Goal: Task Accomplishment & Management: Complete application form

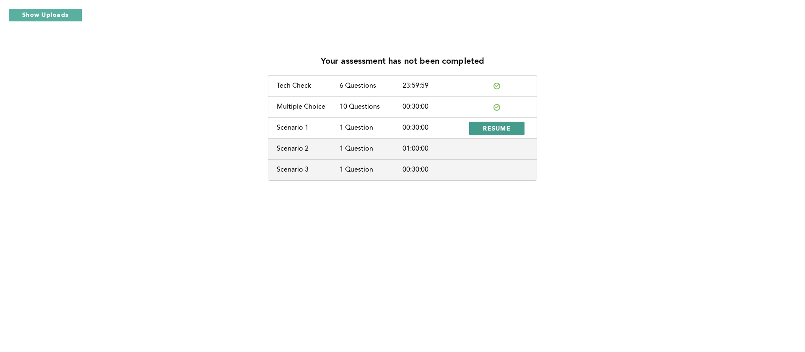
click at [504, 127] on span "RESUME" at bounding box center [497, 128] width 28 height 8
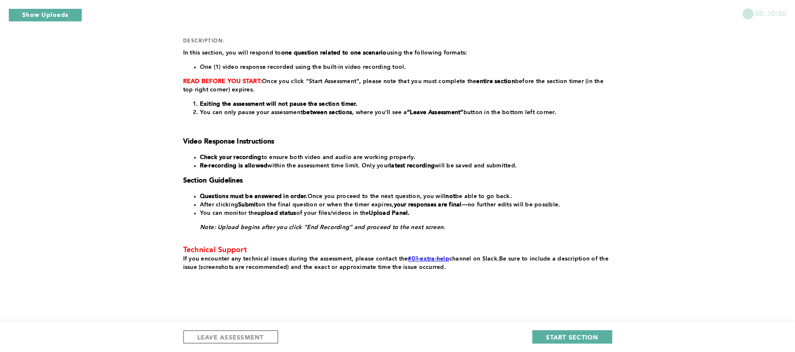
scroll to position [115, 0]
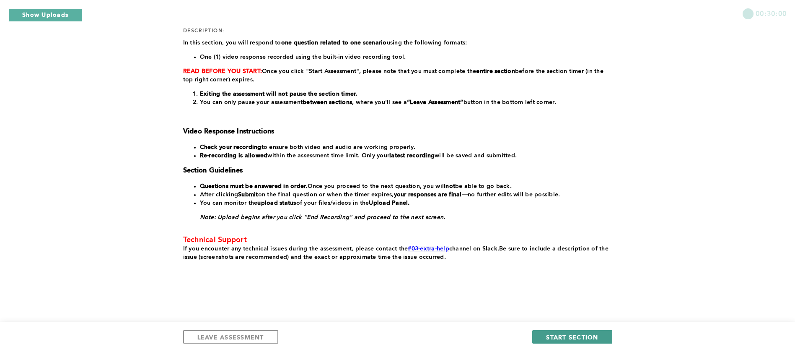
click at [577, 335] on span "START SECTION" at bounding box center [572, 337] width 52 height 8
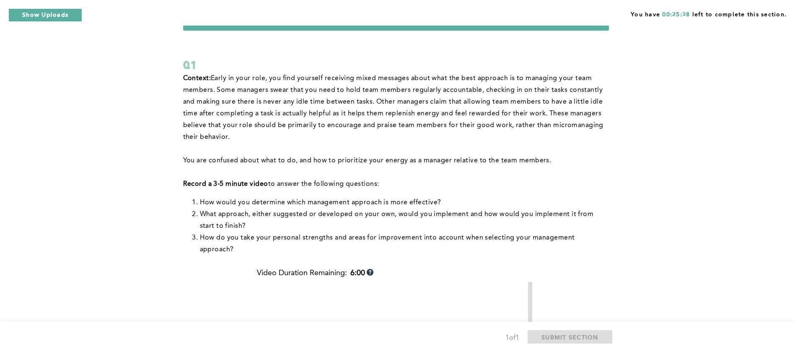
scroll to position [25, 0]
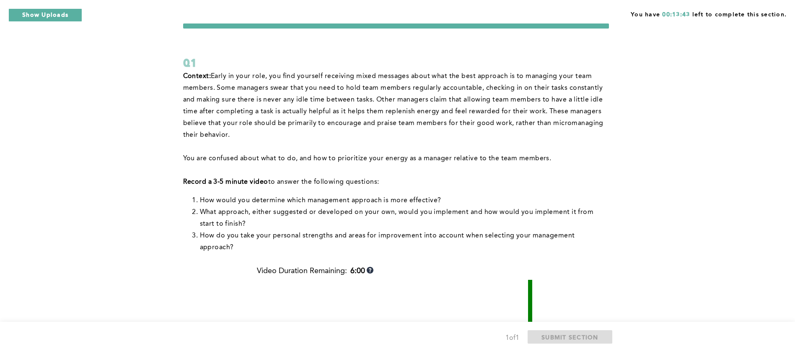
click at [129, 218] on div "You have 00:13:43 left to complete this section. Q1 Context: Early in your role…" at bounding box center [397, 288] width 795 height 626
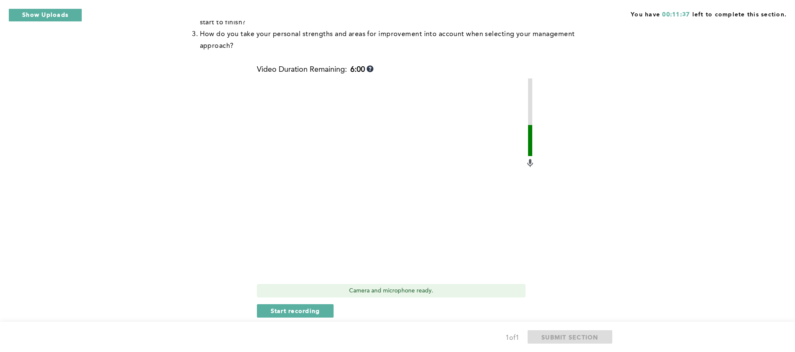
scroll to position [262, 0]
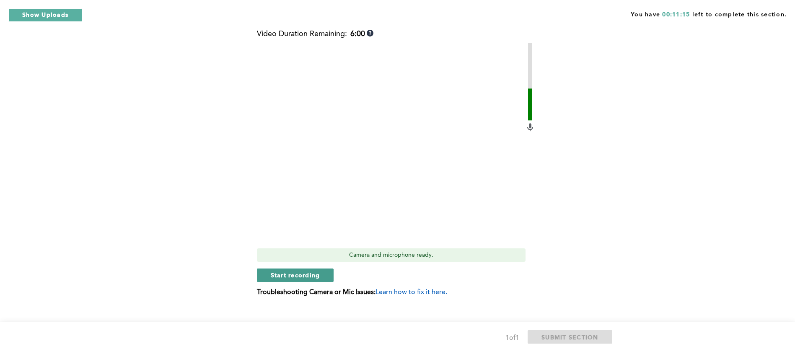
click at [304, 271] on span "Start recording" at bounding box center [295, 275] width 49 height 8
click at [304, 271] on span "Stop recording" at bounding box center [295, 275] width 49 height 8
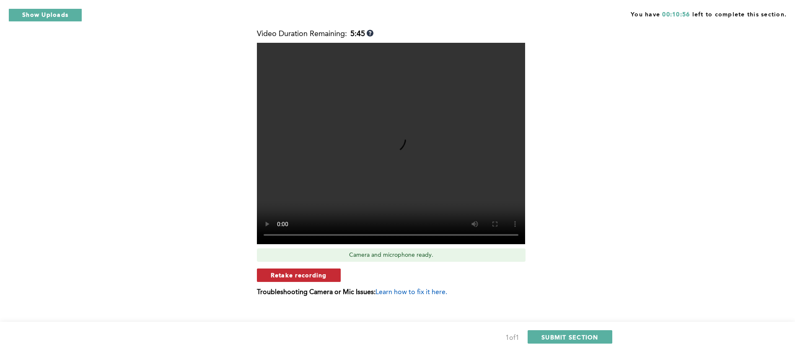
click at [315, 271] on span "Retake recording" at bounding box center [299, 275] width 56 height 8
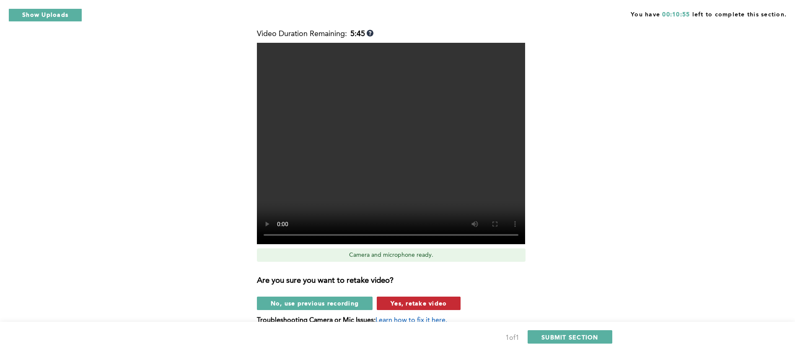
click at [394, 299] on span "Yes, retake video" at bounding box center [419, 303] width 56 height 8
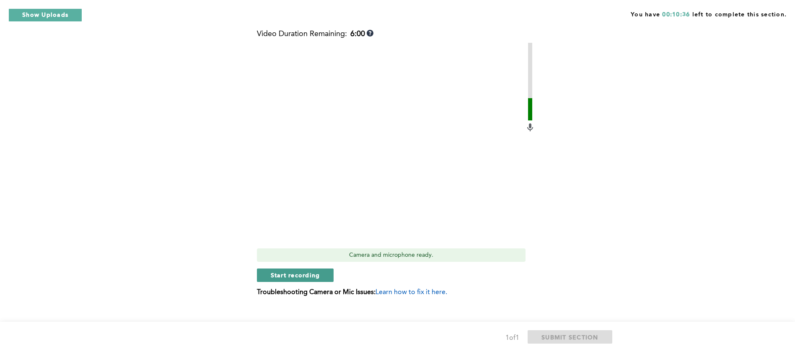
click at [304, 271] on span "Start recording" at bounding box center [295, 275] width 49 height 8
click at [312, 271] on span "Stop recording" at bounding box center [295, 275] width 49 height 8
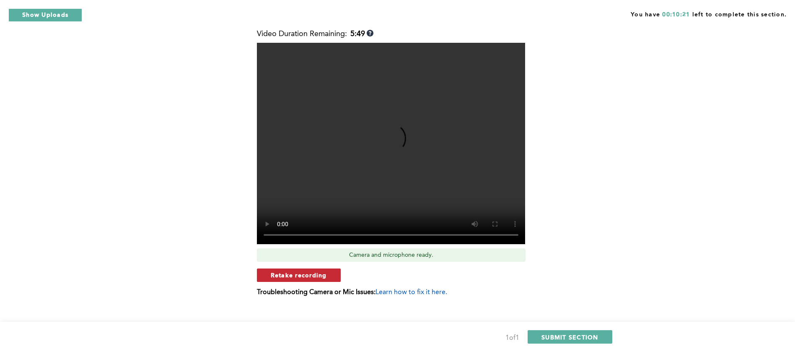
click at [316, 271] on span "Retake recording" at bounding box center [299, 275] width 56 height 8
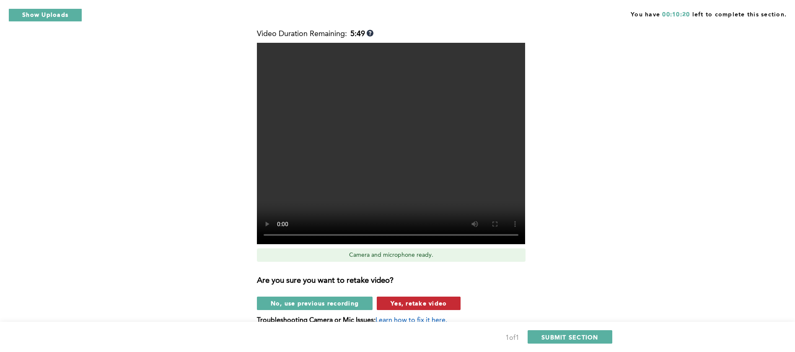
click at [417, 299] on span "Yes, retake video" at bounding box center [419, 303] width 56 height 8
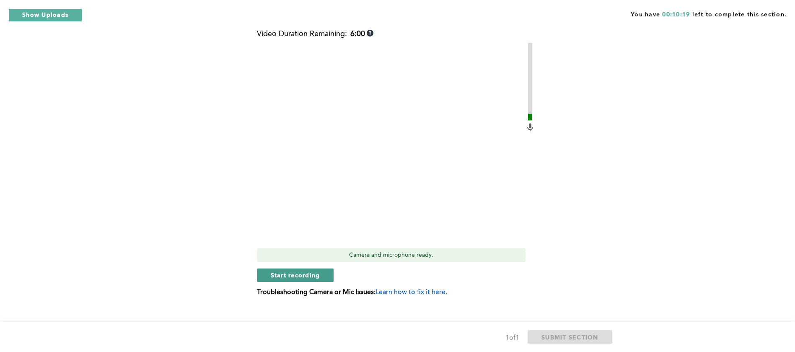
click at [317, 271] on span "Start recording" at bounding box center [295, 275] width 49 height 8
click at [213, 231] on div "Context: Early in your role, you find yourself receiving mixed messages about w…" at bounding box center [396, 71] width 426 height 475
click at [288, 271] on span "Stop recording" at bounding box center [295, 275] width 49 height 8
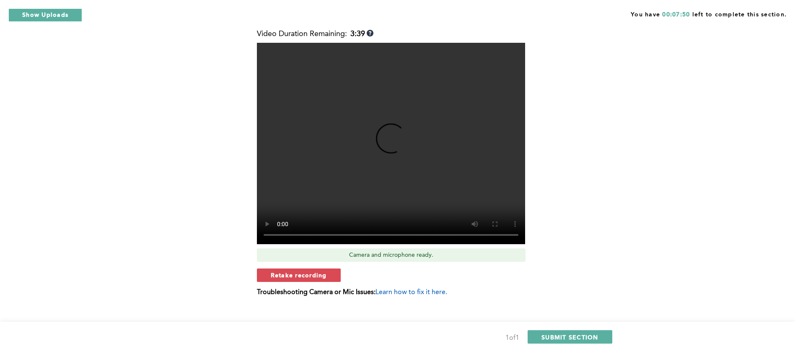
click at [177, 214] on div "You have 00:07:50 left to complete this section. Q1 Context: Early in your role…" at bounding box center [397, 51] width 795 height 626
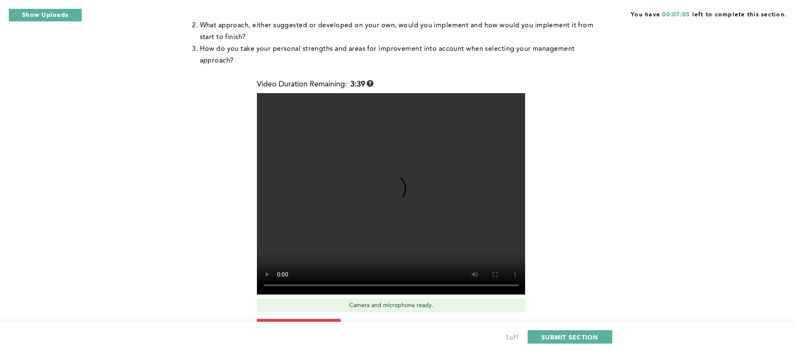
scroll to position [237, 0]
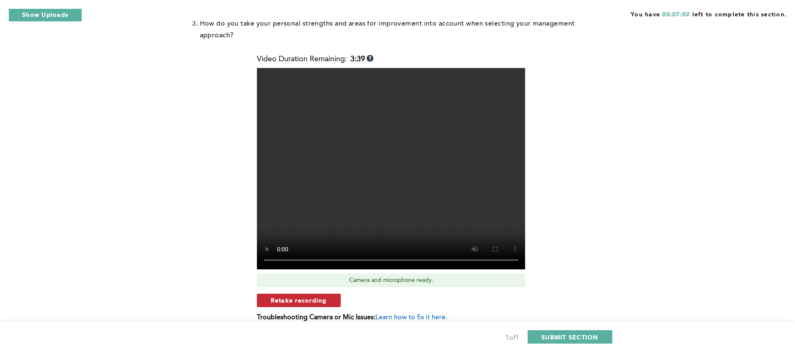
click at [278, 293] on button "Retake recording" at bounding box center [299, 299] width 84 height 13
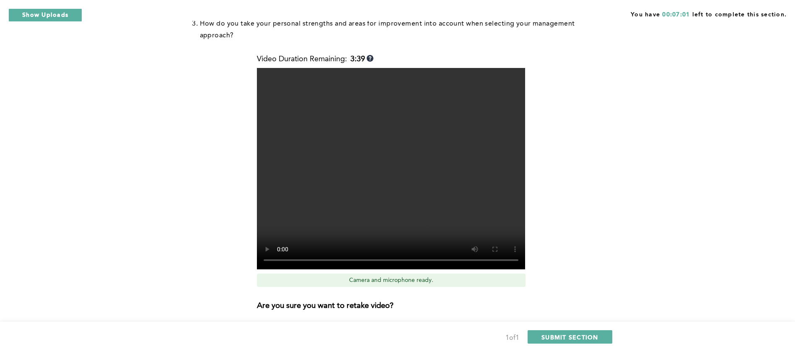
click at [431, 324] on span "Yes, retake video" at bounding box center [419, 328] width 56 height 8
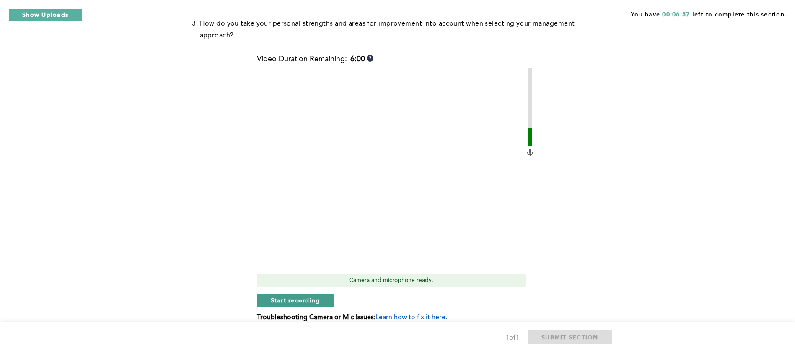
click at [312, 296] on span "Start recording" at bounding box center [295, 300] width 49 height 8
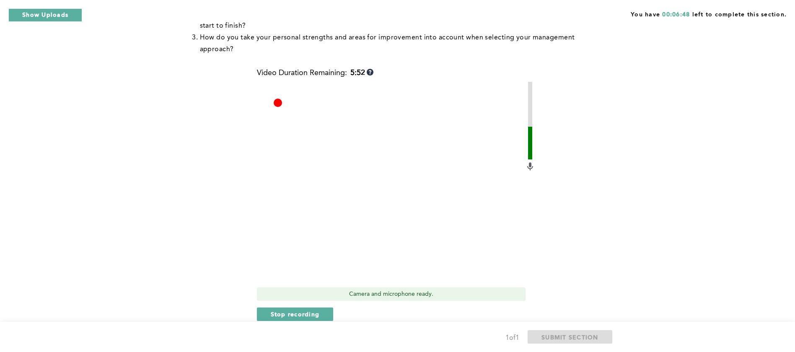
scroll to position [262, 0]
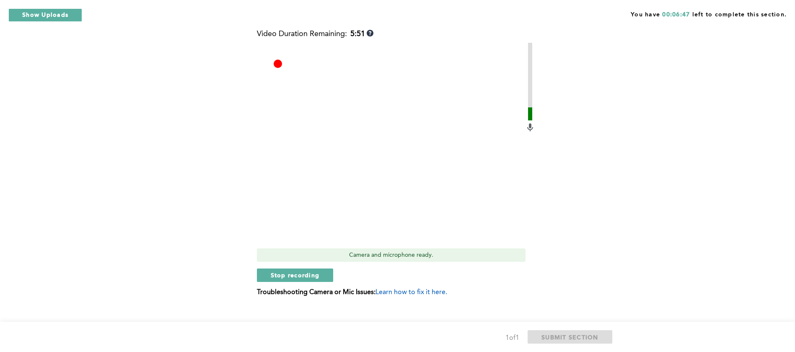
click at [306, 256] on div "Video Duration Remaining: 5:51 Camera and microphone ready. Stop recording Trou…" at bounding box center [396, 166] width 278 height 273
click at [306, 271] on span "Stop recording" at bounding box center [295, 275] width 49 height 8
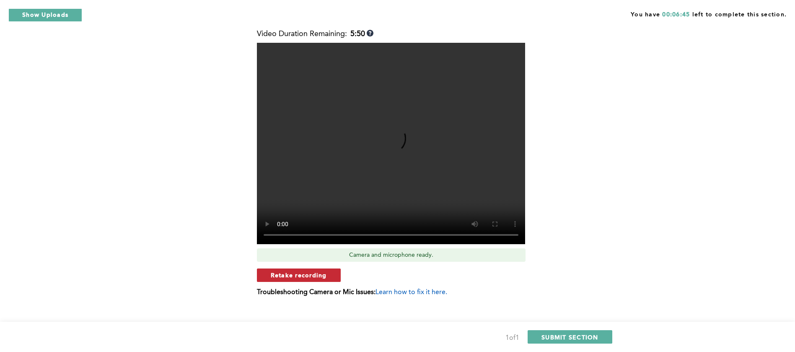
click at [308, 271] on span "Retake recording" at bounding box center [299, 275] width 56 height 8
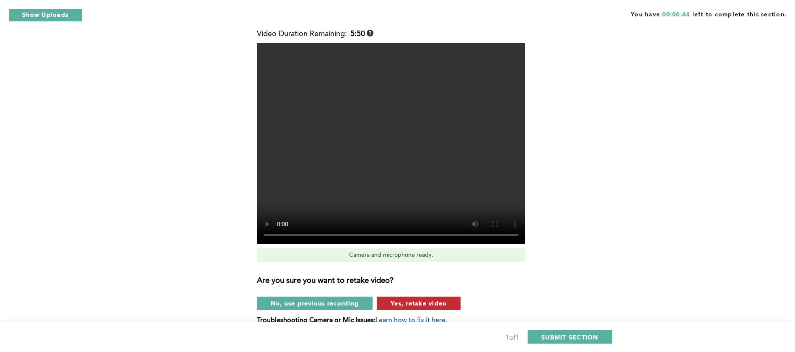
click at [413, 299] on span "Yes, retake video" at bounding box center [419, 303] width 56 height 8
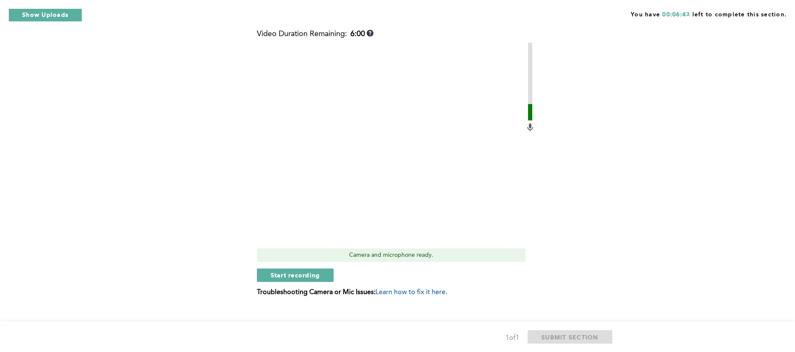
click at [181, 195] on div "You have 00:06:43 left to complete this section. Q1 Context: Early in your role…" at bounding box center [397, 51] width 795 height 626
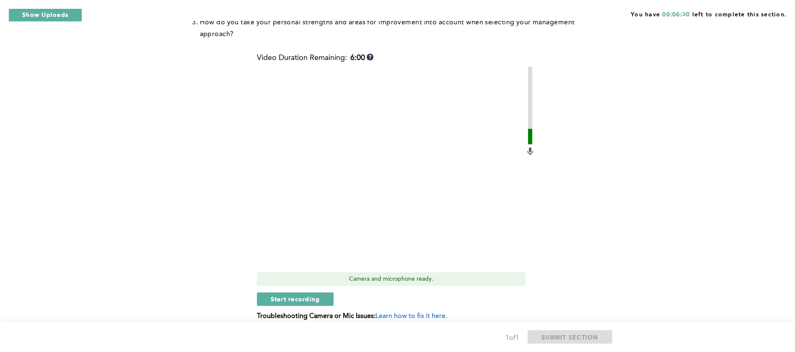
scroll to position [237, 0]
click at [286, 296] on span "Start recording" at bounding box center [295, 300] width 49 height 8
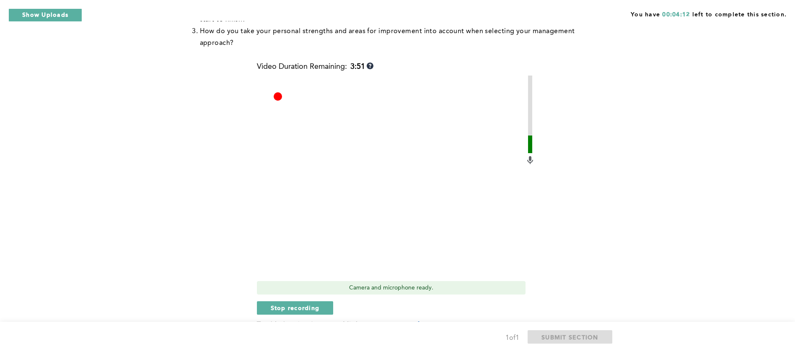
scroll to position [262, 0]
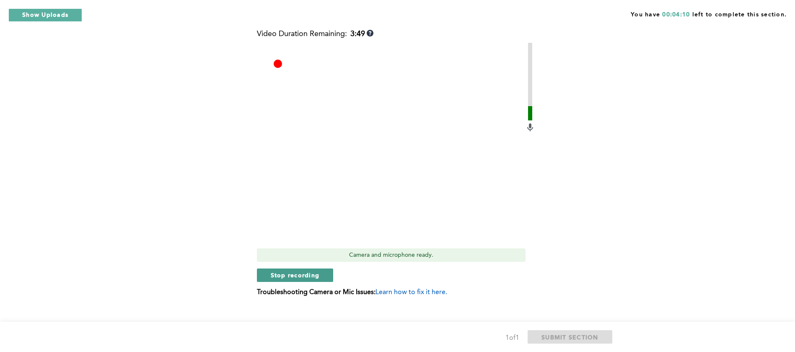
click at [306, 271] on span "Stop recording" at bounding box center [295, 275] width 49 height 8
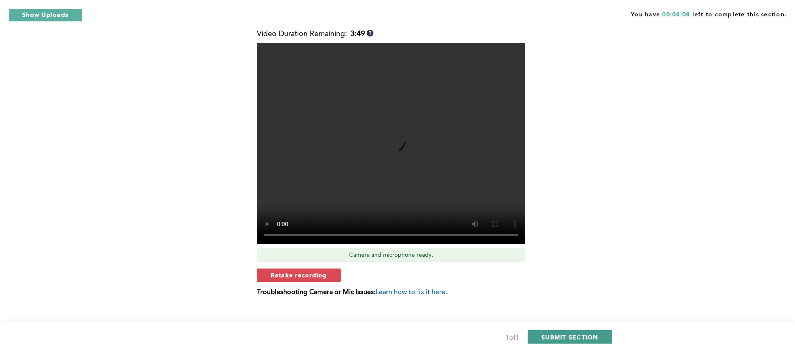
click at [564, 338] on span "SUBMIT SECTION" at bounding box center [570, 337] width 57 height 8
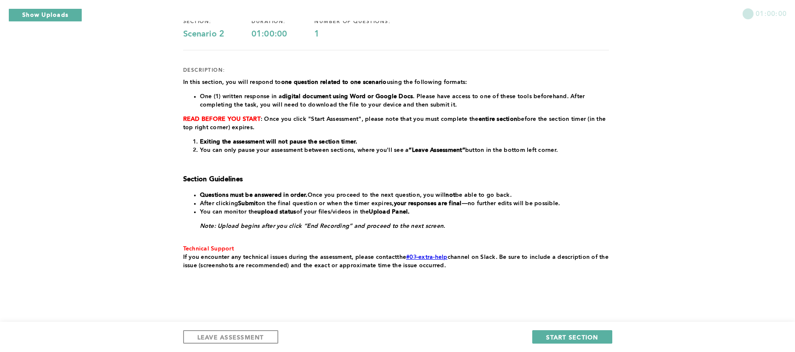
scroll to position [84, 0]
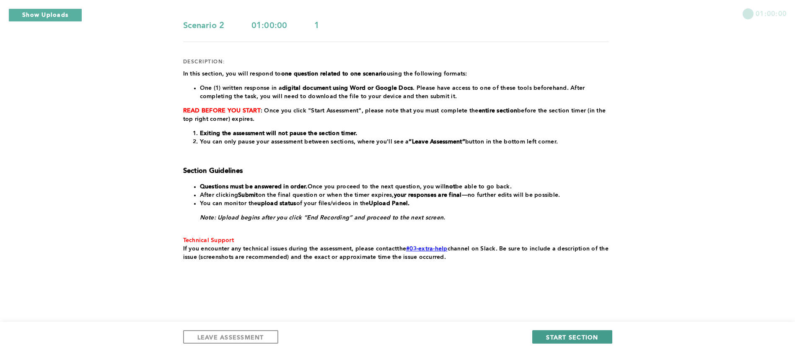
click at [569, 342] on button "START SECTION" at bounding box center [572, 336] width 80 height 13
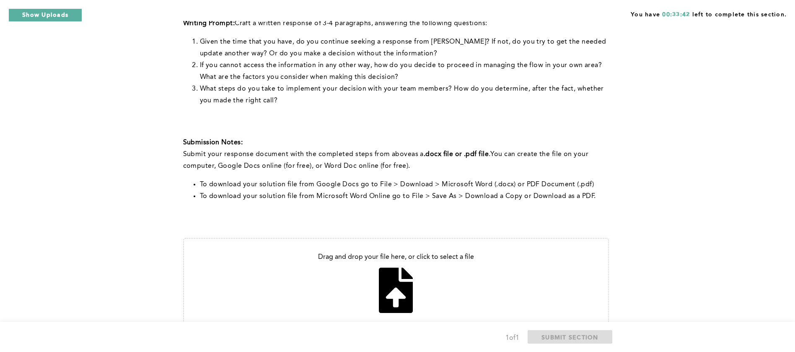
scroll to position [274, 0]
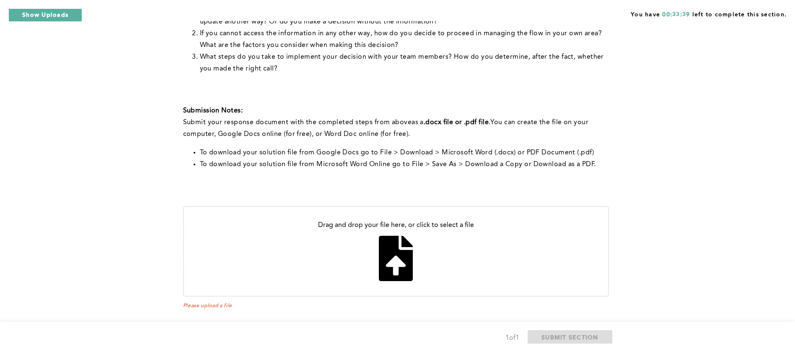
click at [393, 252] on input "file" at bounding box center [396, 251] width 424 height 89
type input "C:\fakepath\Making Operational Decisions Under Time Pressure.pdf"
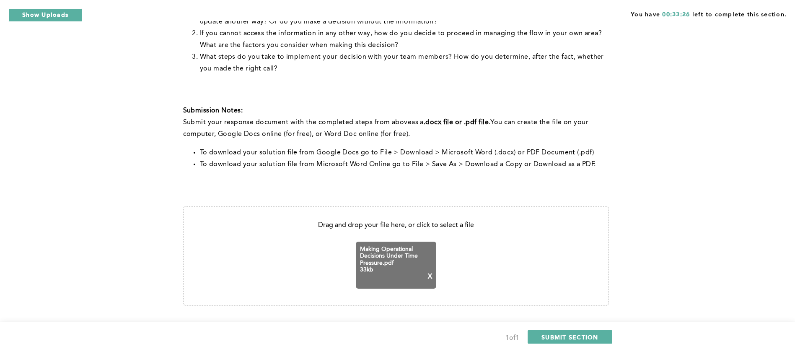
click at [664, 225] on div "You have 00:33:26 left to complete this section. Q1 Context: In the middle of a…" at bounding box center [397, 49] width 795 height 647
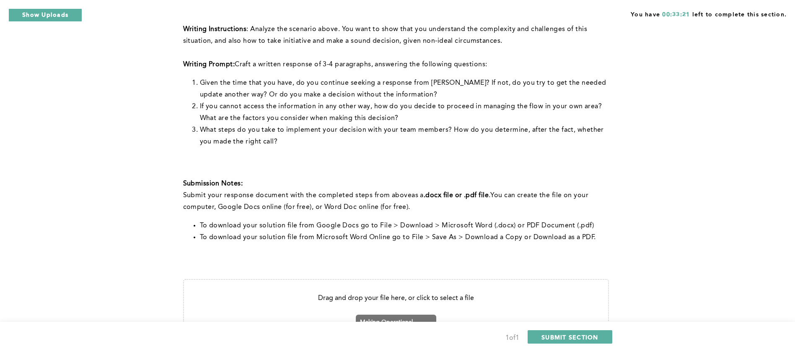
scroll to position [226, 0]
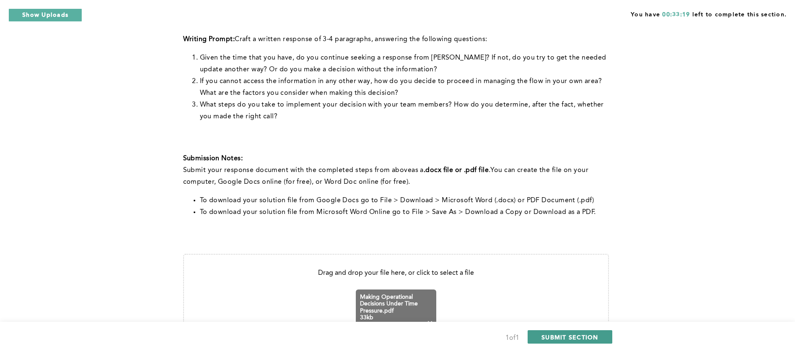
click at [585, 337] on span "SUBMIT SECTION" at bounding box center [570, 337] width 57 height 8
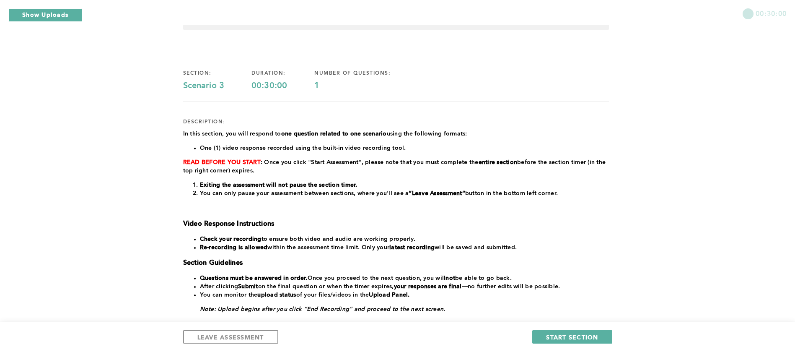
scroll to position [25, 0]
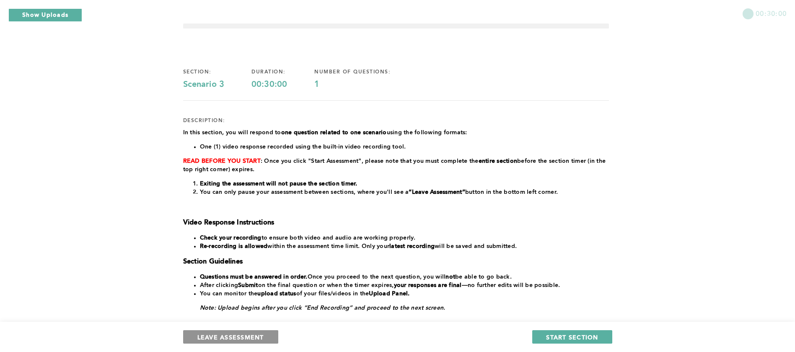
click at [234, 340] on span "LEAVE ASSESSMENT" at bounding box center [230, 337] width 67 height 8
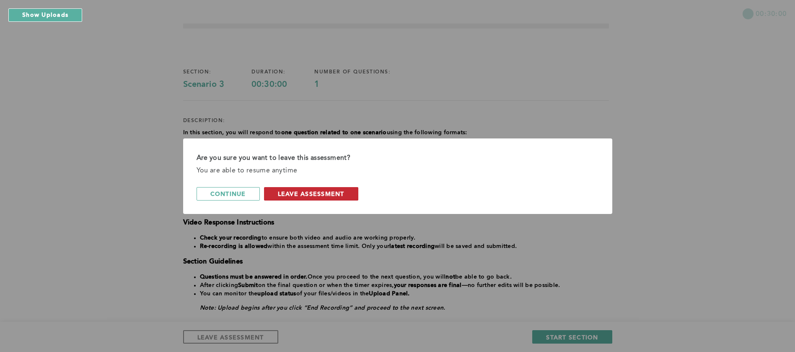
click at [312, 195] on span "leave assessment" at bounding box center [311, 194] width 67 height 8
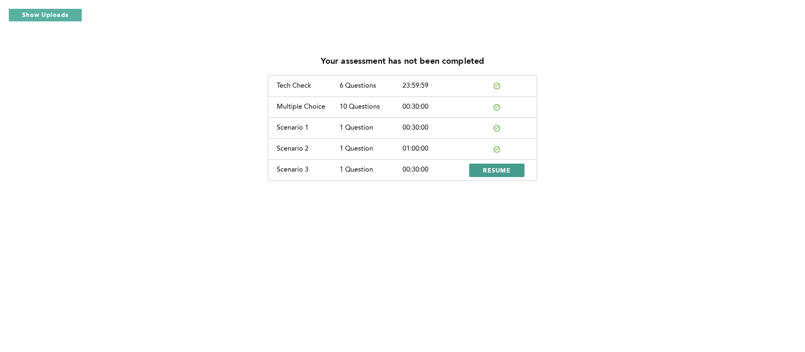
click at [497, 170] on span "RESUME" at bounding box center [497, 170] width 28 height 8
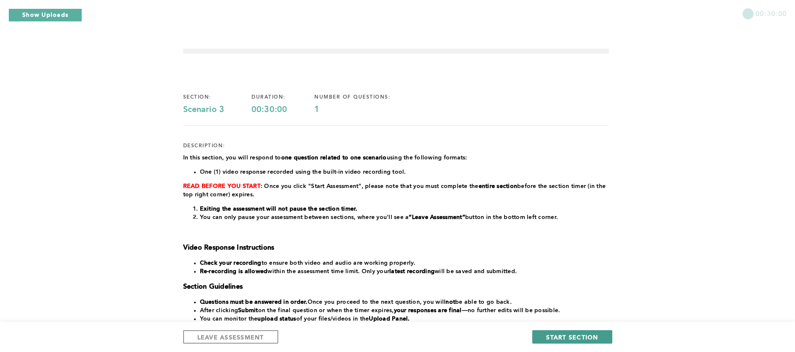
click at [557, 335] on span "START SECTION" at bounding box center [572, 337] width 52 height 8
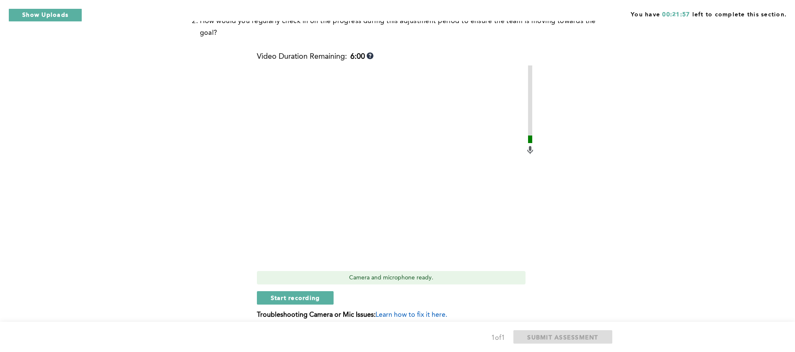
scroll to position [226, 0]
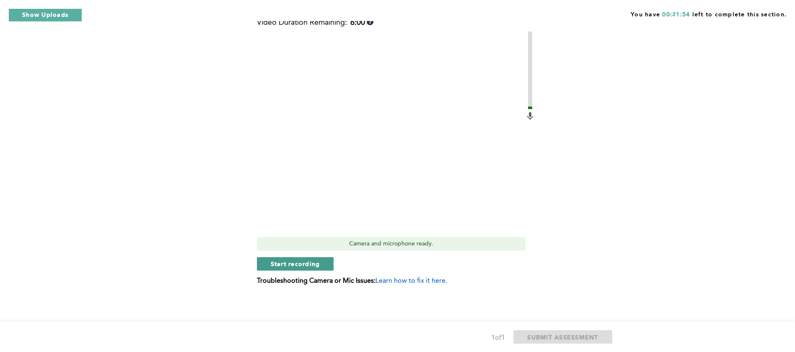
click at [306, 264] on span "Start recording" at bounding box center [295, 264] width 49 height 8
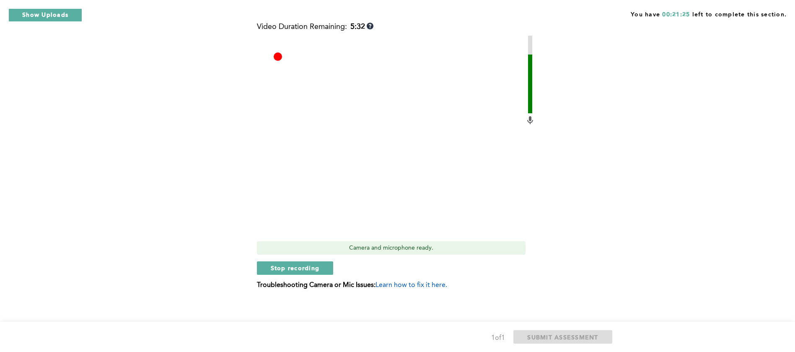
scroll to position [227, 0]
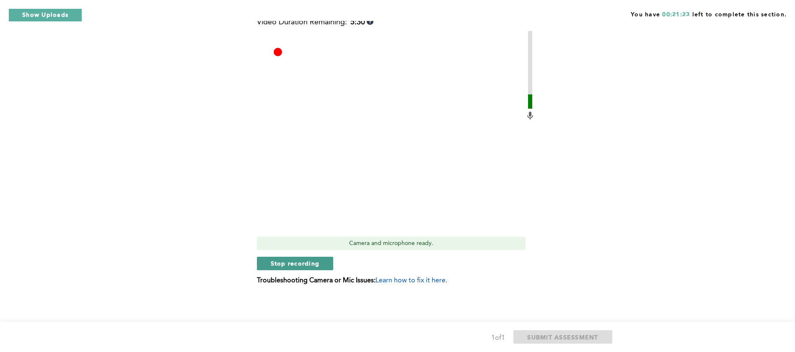
click at [312, 265] on span "Stop recording" at bounding box center [295, 263] width 49 height 8
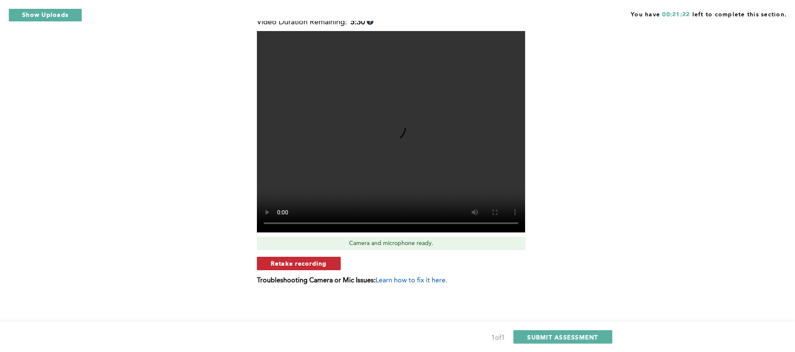
click at [322, 263] on span "Retake recording" at bounding box center [299, 263] width 56 height 8
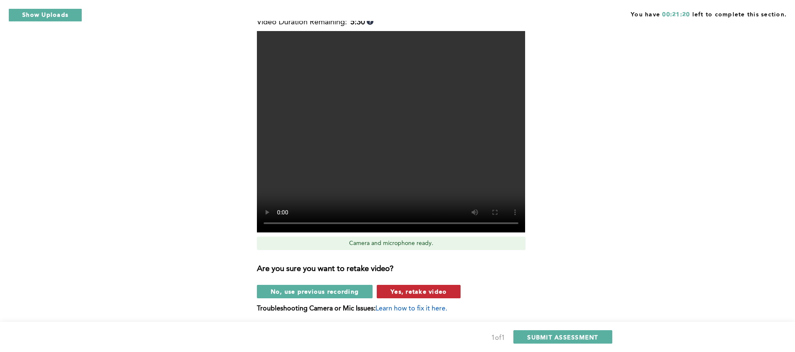
click at [409, 295] on button "Yes, retake video" at bounding box center [419, 291] width 84 height 13
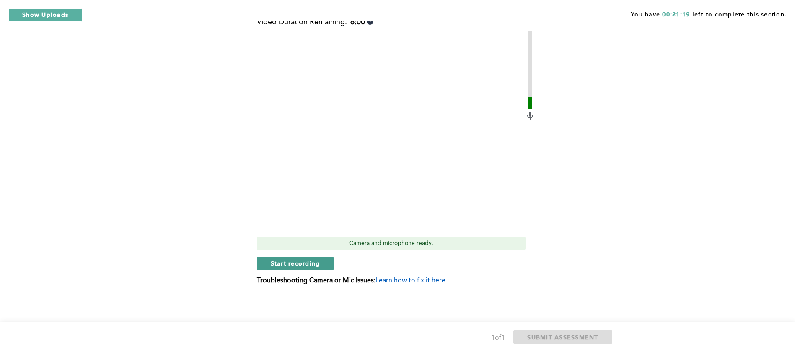
click at [290, 260] on span "Start recording" at bounding box center [295, 263] width 49 height 8
click at [284, 266] on span "Stop recording" at bounding box center [295, 263] width 49 height 8
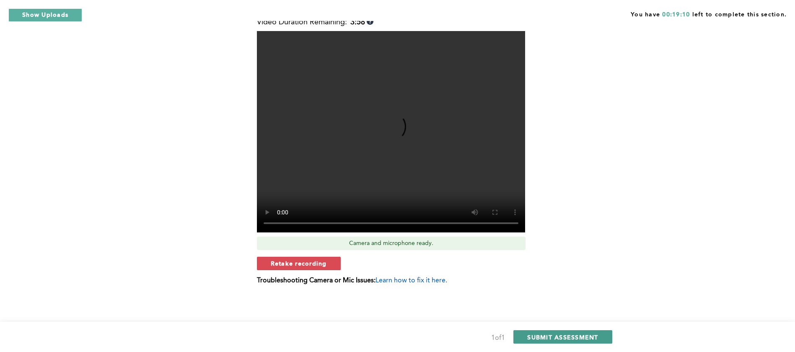
click at [564, 336] on span "SUBMIT ASSESSMENT" at bounding box center [562, 337] width 71 height 8
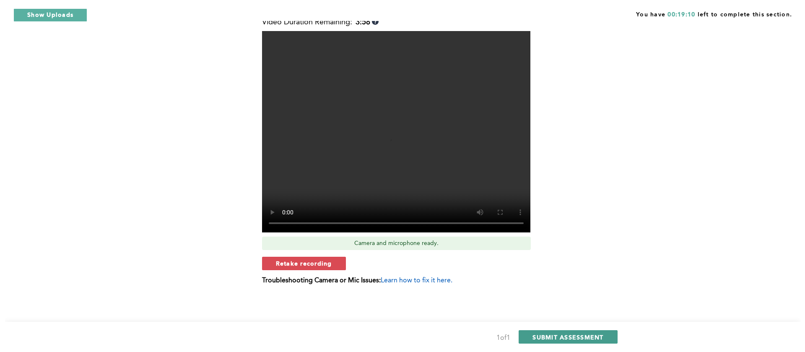
scroll to position [0, 0]
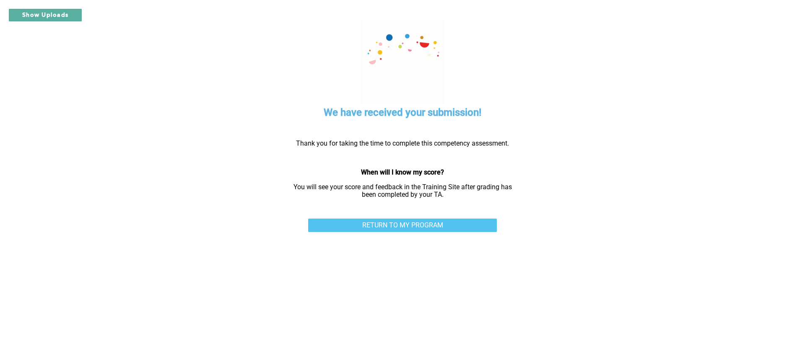
click at [372, 223] on link "RETURN TO MY PROGRAM" at bounding box center [402, 224] width 189 height 13
